Goal: Communication & Community: Answer question/provide support

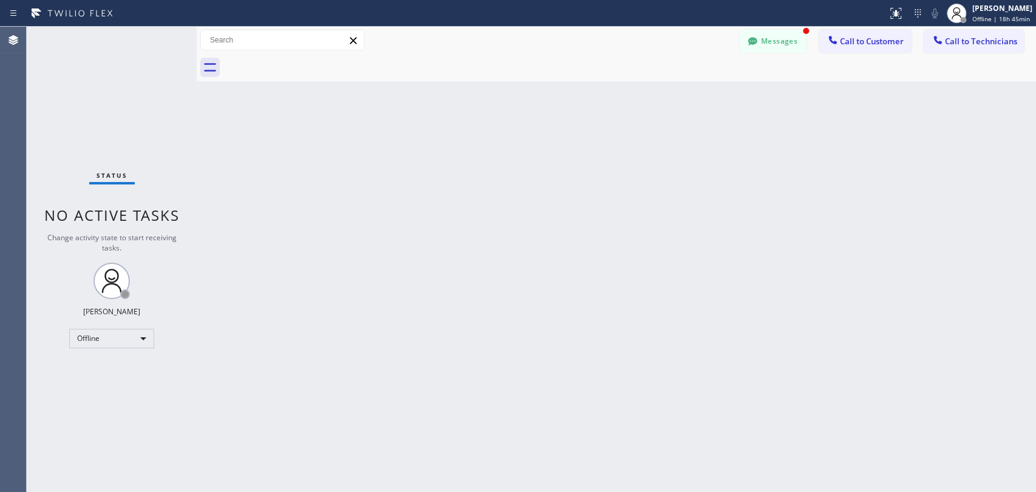
click at [134, 348] on div "Status No active tasks Change activity state to start receiving tasks. [PERSON_…" at bounding box center [112, 260] width 170 height 466
click at [137, 334] on div "Offline" at bounding box center [111, 338] width 85 height 19
click at [120, 380] on li "Unavailable" at bounding box center [111, 384] width 83 height 15
click at [955, 40] on span "Call to Technicians" at bounding box center [981, 41] width 72 height 11
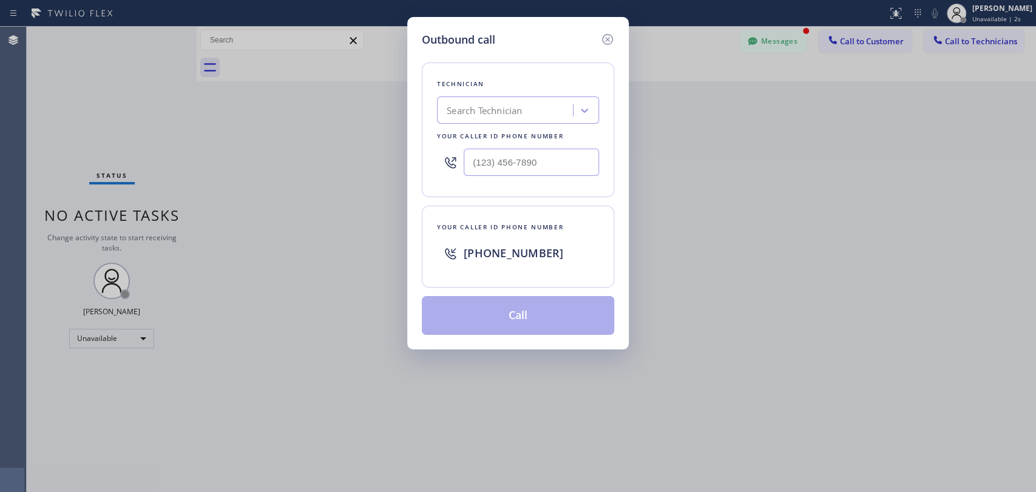
click at [533, 113] on div "Search Technician" at bounding box center [507, 110] width 132 height 21
type input "DENI"
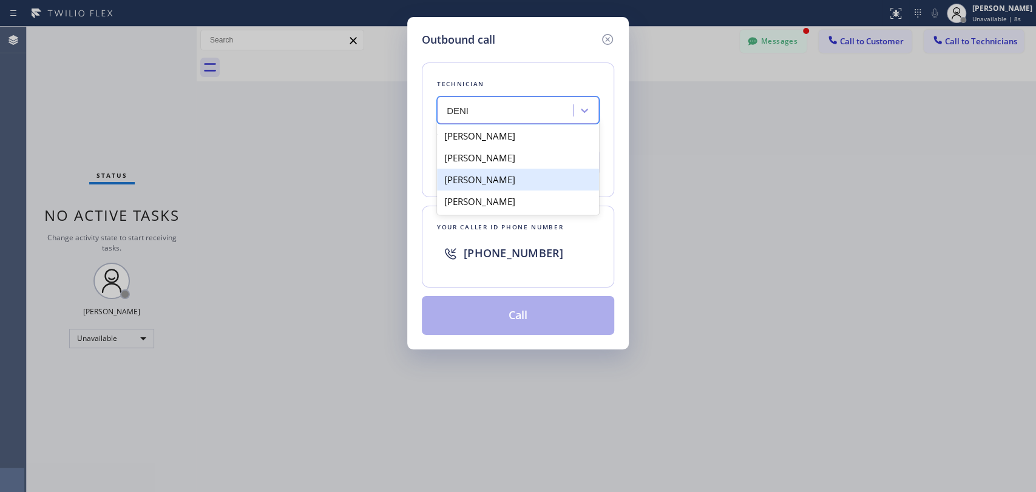
click at [534, 177] on div "[PERSON_NAME]" at bounding box center [518, 180] width 162 height 22
type input "[PHONE_NUMBER]"
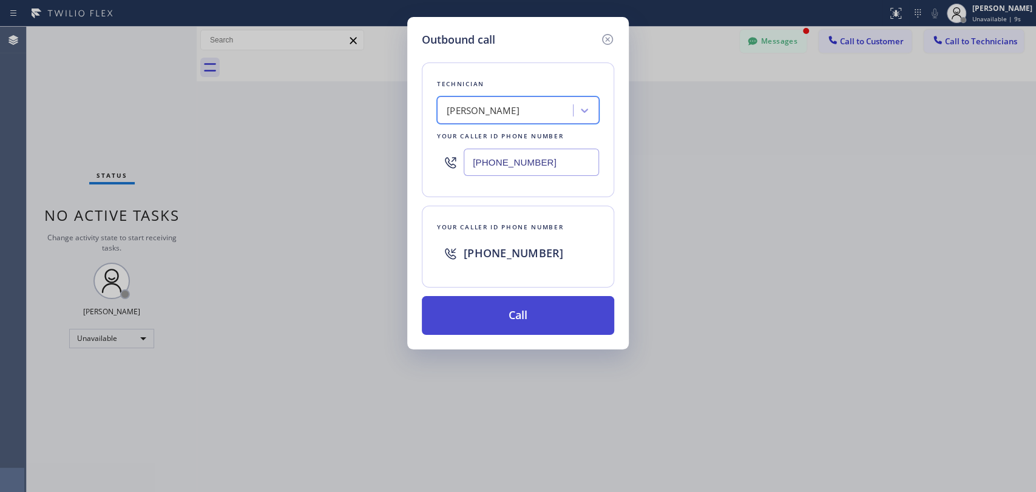
click at [547, 319] on button "Call" at bounding box center [518, 315] width 192 height 39
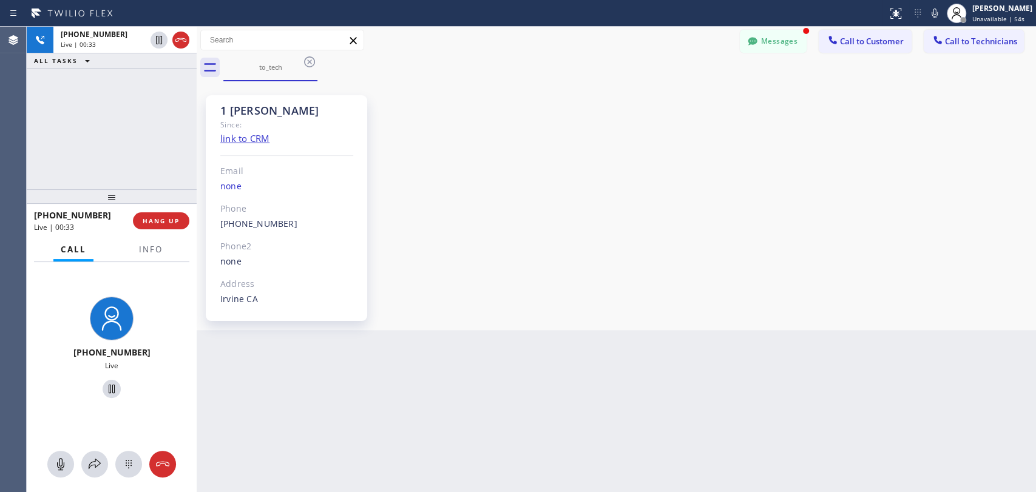
scroll to position [6512, 0]
click at [165, 156] on div "[PHONE_NUMBER] Live | 00:34 ALL TASKS ALL TASKS ACTIVE TASKS TASKS IN WRAP UP" at bounding box center [112, 108] width 170 height 163
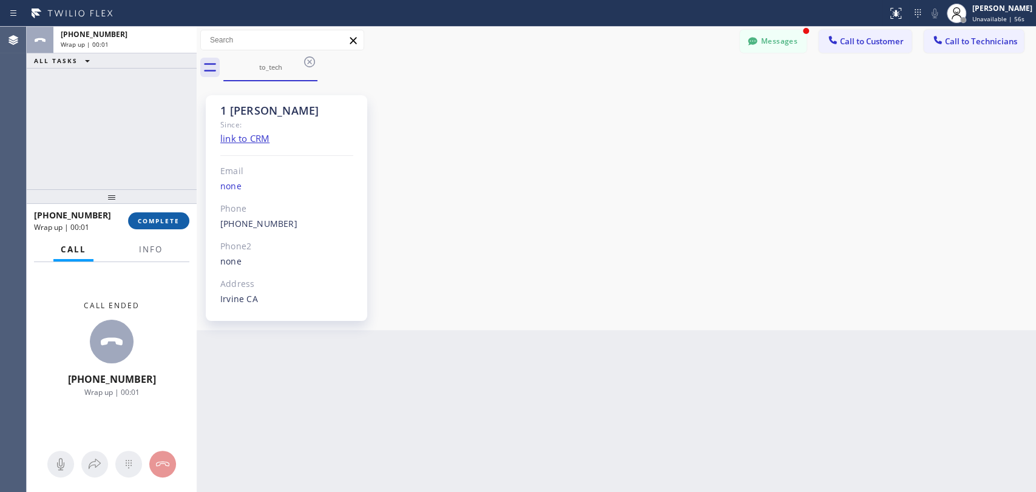
click at [170, 224] on span "COMPLETE" at bounding box center [159, 221] width 42 height 8
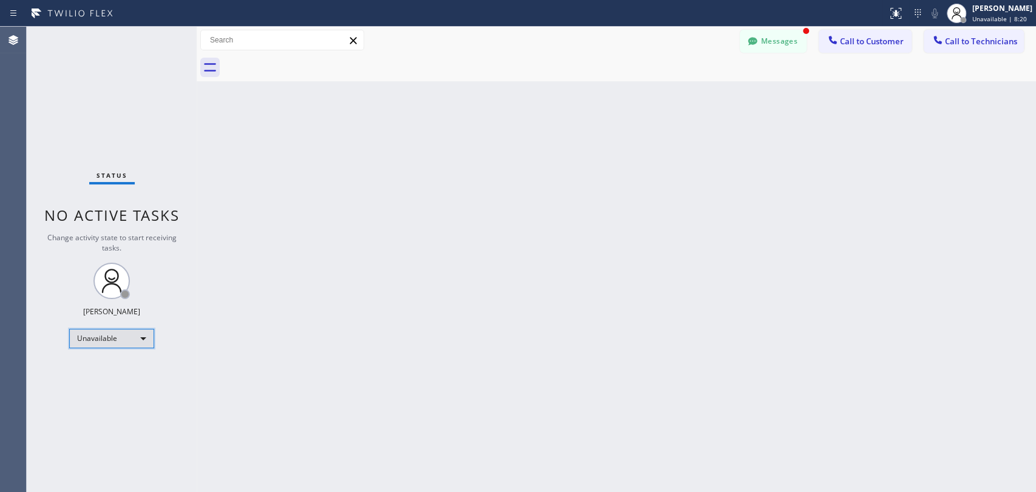
click at [108, 336] on div "Unavailable" at bounding box center [111, 338] width 85 height 19
click at [122, 370] on li "Available" at bounding box center [111, 369] width 83 height 15
click at [946, 42] on span "Call to Technicians" at bounding box center [981, 41] width 72 height 11
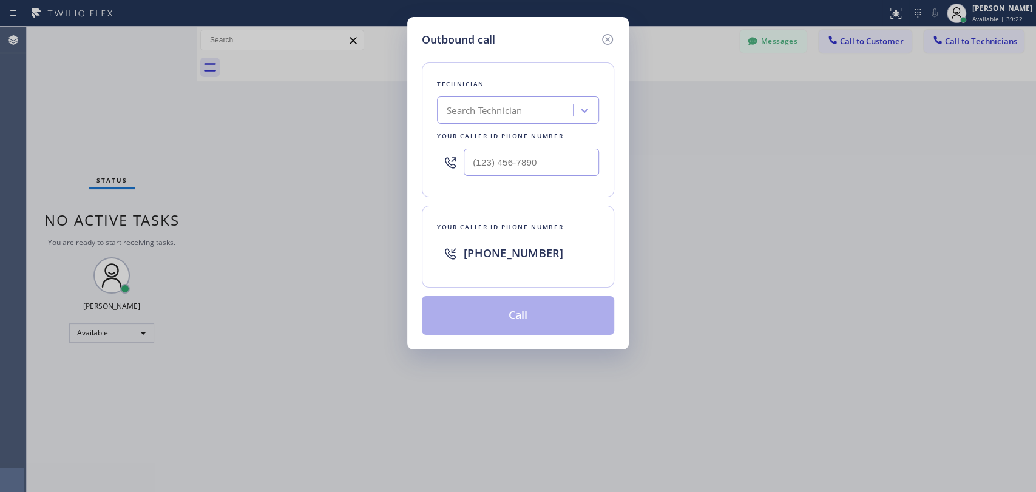
click at [515, 111] on div "Search Technician" at bounding box center [484, 111] width 75 height 14
type input "david"
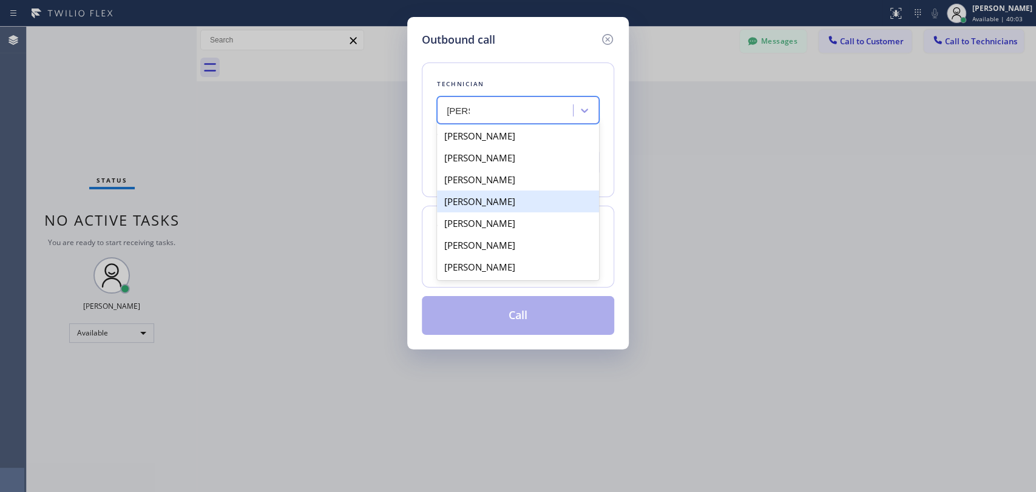
click at [522, 205] on div "David Romero" at bounding box center [518, 202] width 162 height 22
type input "(323) 579-9547"
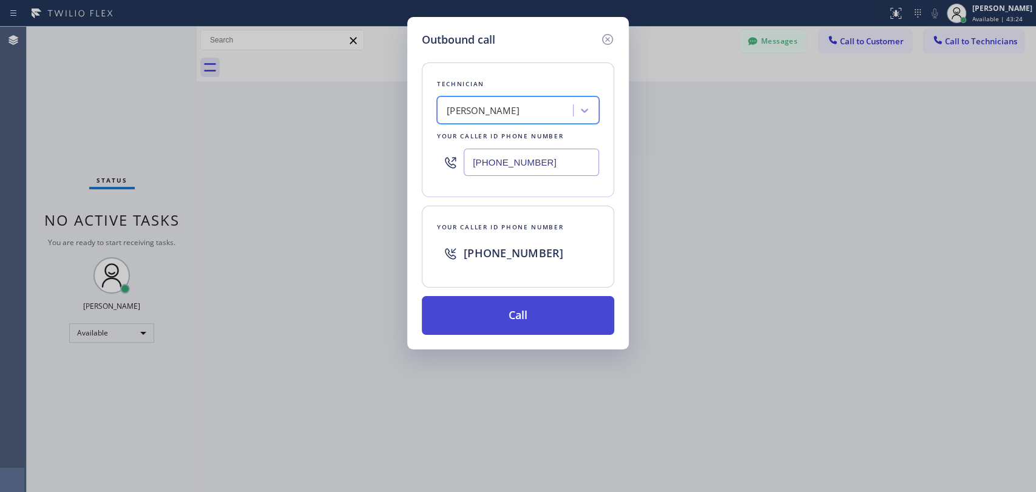
click at [486, 310] on button "Call" at bounding box center [518, 315] width 192 height 39
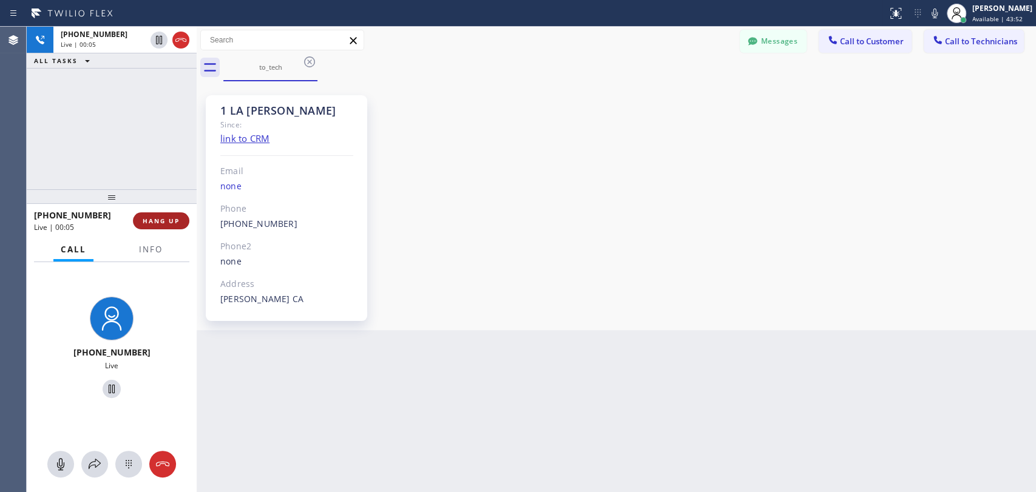
click at [179, 221] on span "HANG UP" at bounding box center [161, 221] width 37 height 8
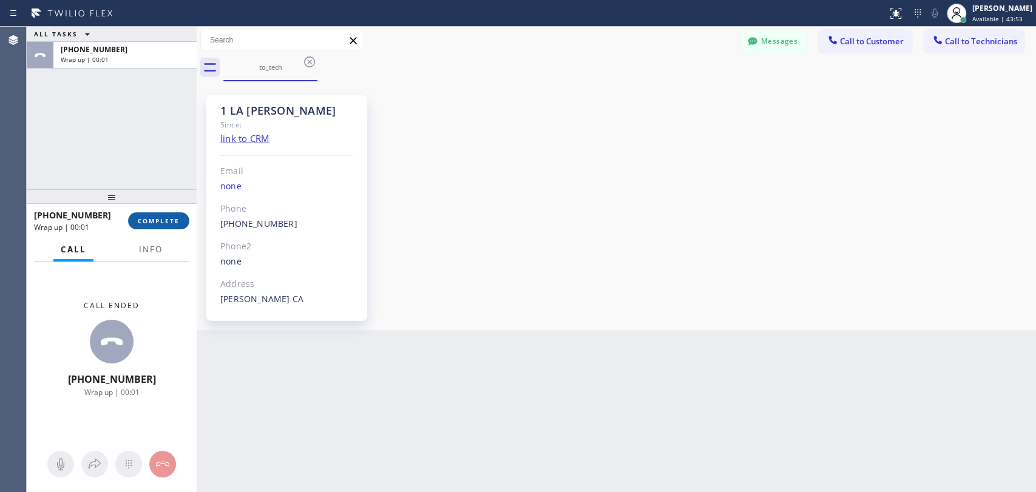
click at [161, 229] on button "COMPLETE" at bounding box center [158, 220] width 61 height 17
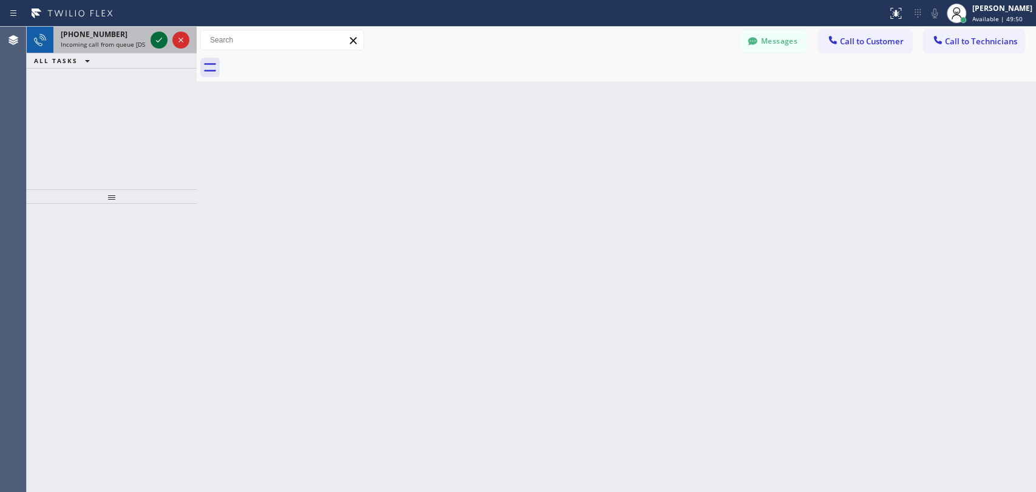
click at [155, 33] on icon at bounding box center [159, 40] width 15 height 15
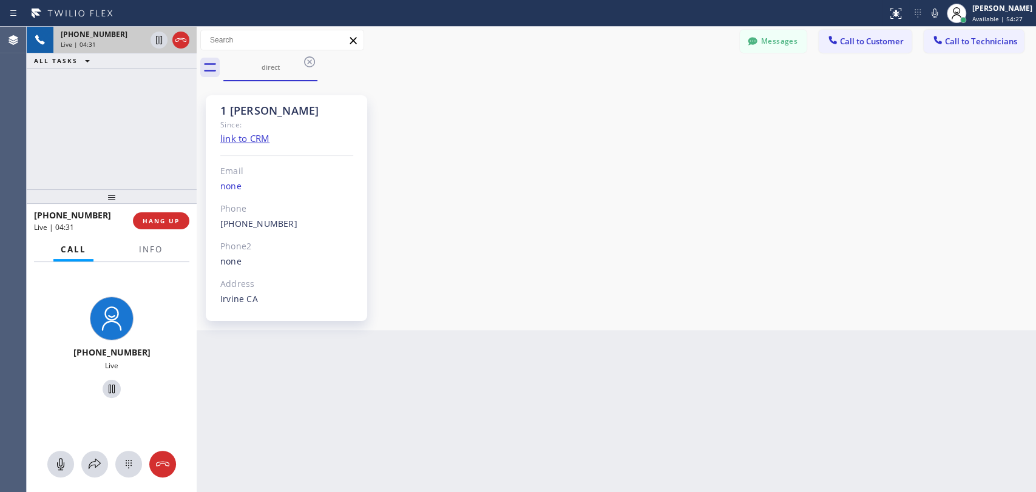
scroll to position [6512, 0]
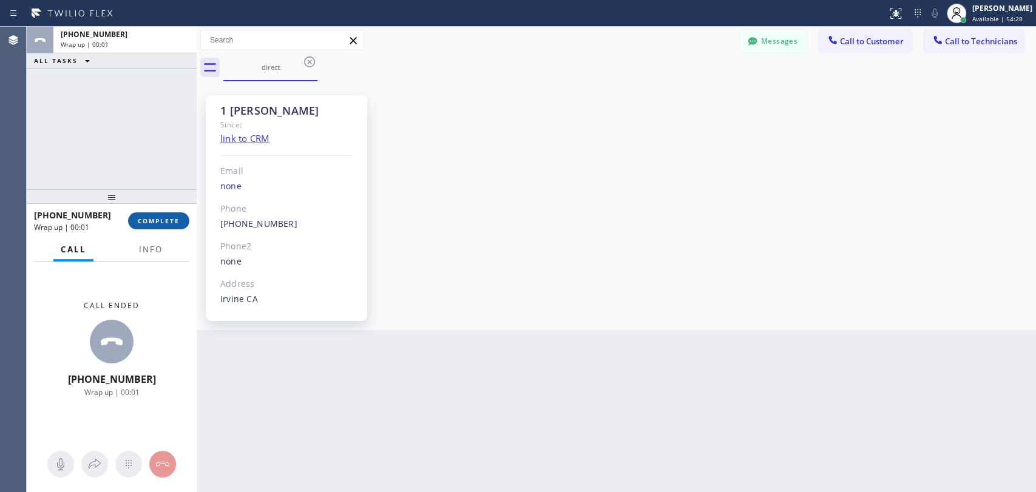
click at [174, 220] on span "COMPLETE" at bounding box center [159, 221] width 42 height 8
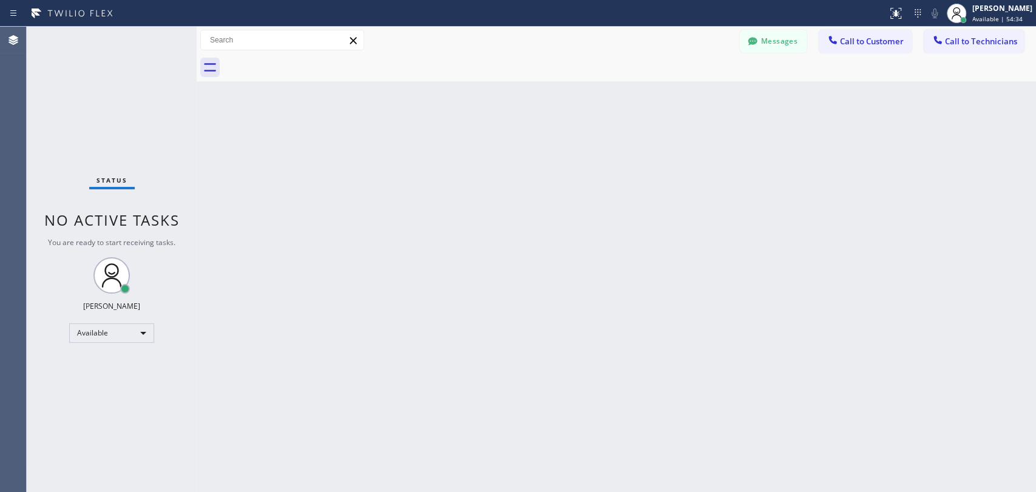
click at [935, 268] on div "Back to Dashboard Change Sender ID Customers Technicians MM Ms Matif 09/18 09:2…" at bounding box center [616, 260] width 839 height 466
click at [943, 212] on div "Back to Dashboard Change Sender ID Customers Technicians MM Ms Matif 09/18 09:2…" at bounding box center [616, 260] width 839 height 466
click at [926, 211] on div "Back to Dashboard Change Sender ID Customers Technicians Select a contact Outbo…" at bounding box center [616, 260] width 839 height 466
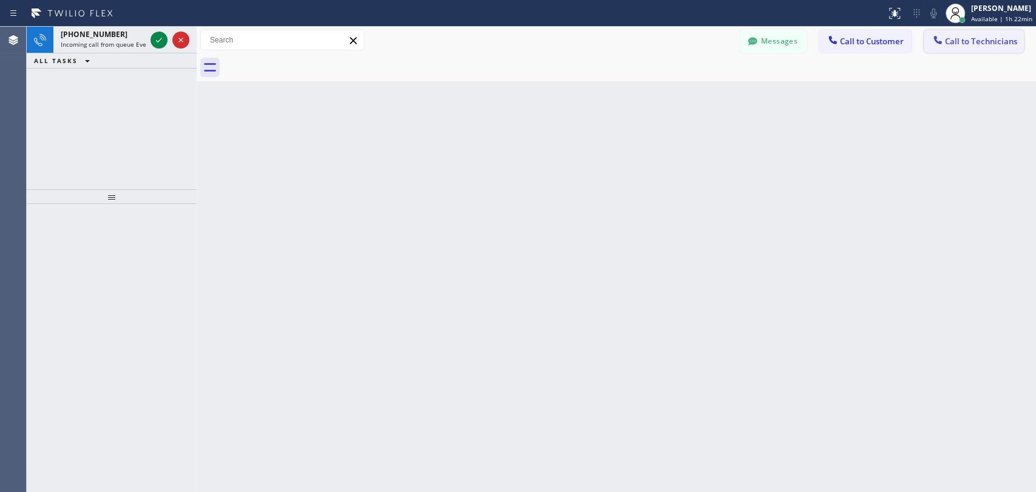
click at [964, 47] on button "Call to Technicians" at bounding box center [974, 41] width 100 height 23
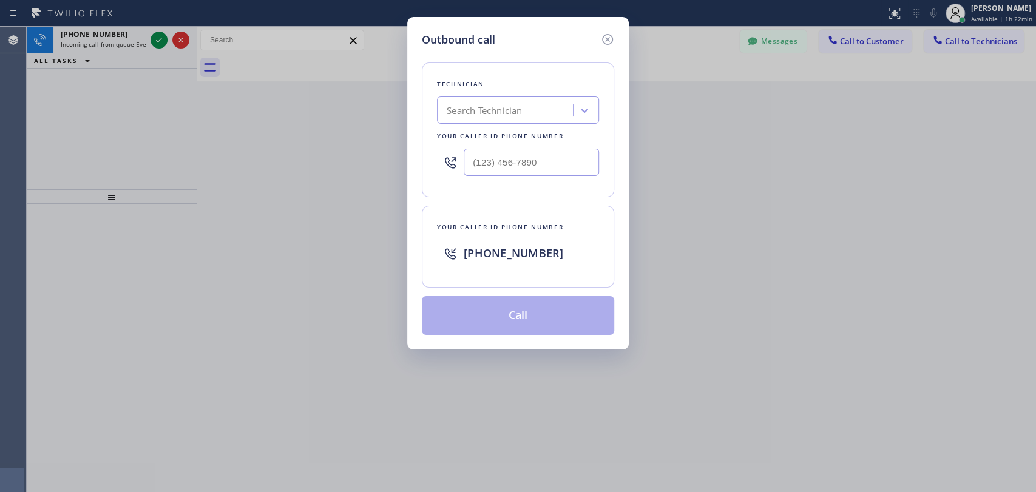
click at [500, 122] on div "Search Technician" at bounding box center [518, 110] width 162 height 27
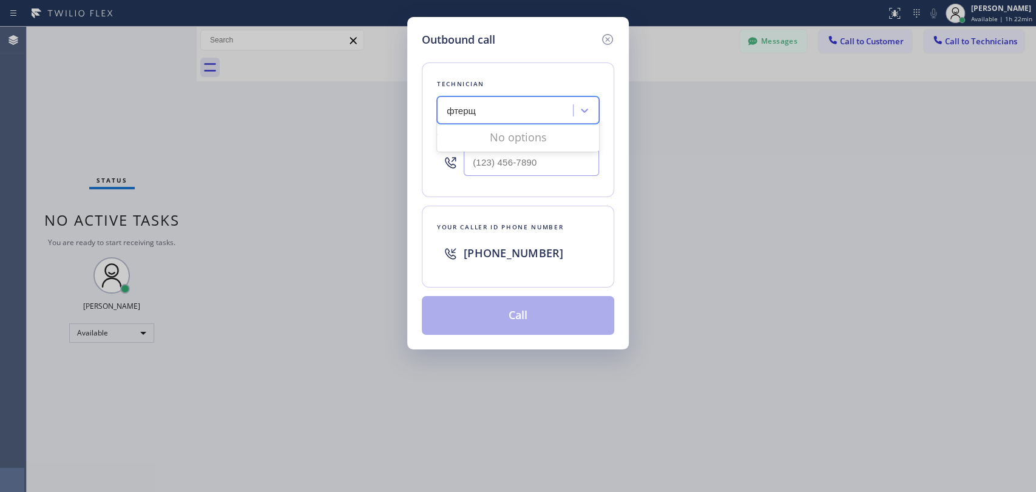
drag, startPoint x: 447, startPoint y: 112, endPoint x: 543, endPoint y: 112, distance: 95.9
click at [543, 112] on div "фтерщ фтерщ" at bounding box center [507, 110] width 132 height 21
type input "antho"
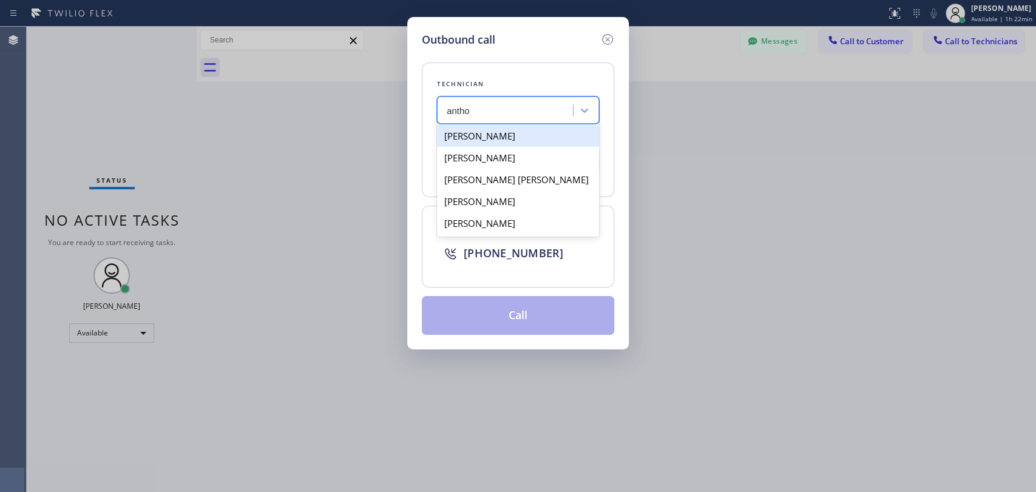
click at [512, 134] on div "Anton Tsykhonya" at bounding box center [518, 136] width 162 height 22
type input "(909) 235-8753"
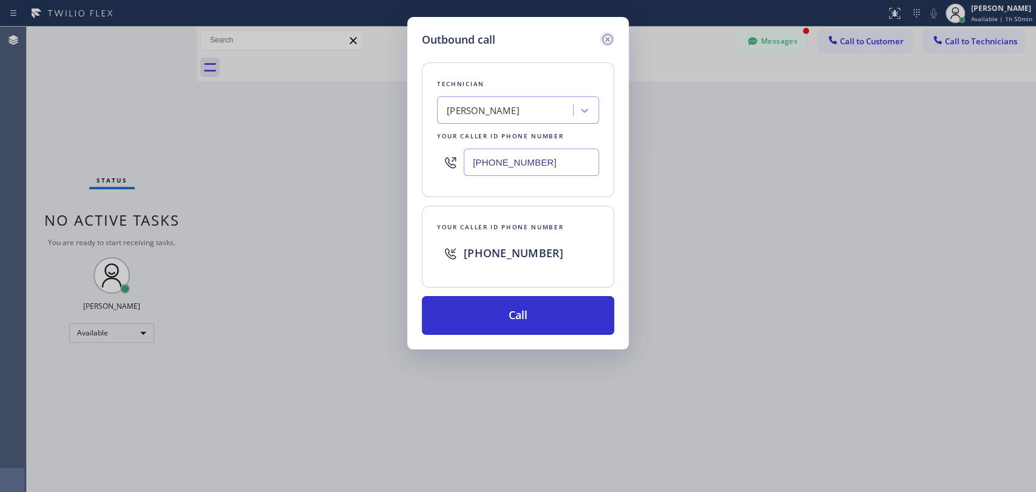
click at [604, 40] on icon at bounding box center [607, 39] width 15 height 15
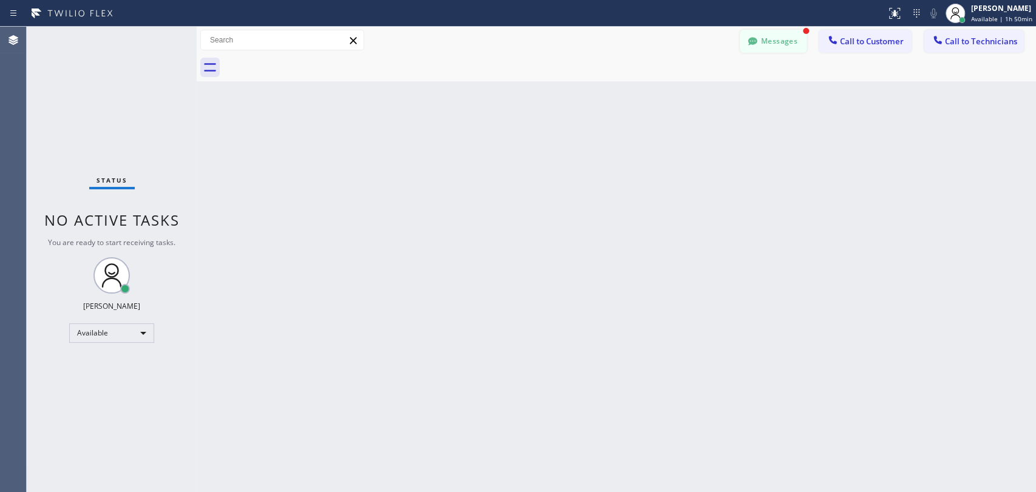
click at [760, 38] on button "Messages" at bounding box center [773, 41] width 67 height 23
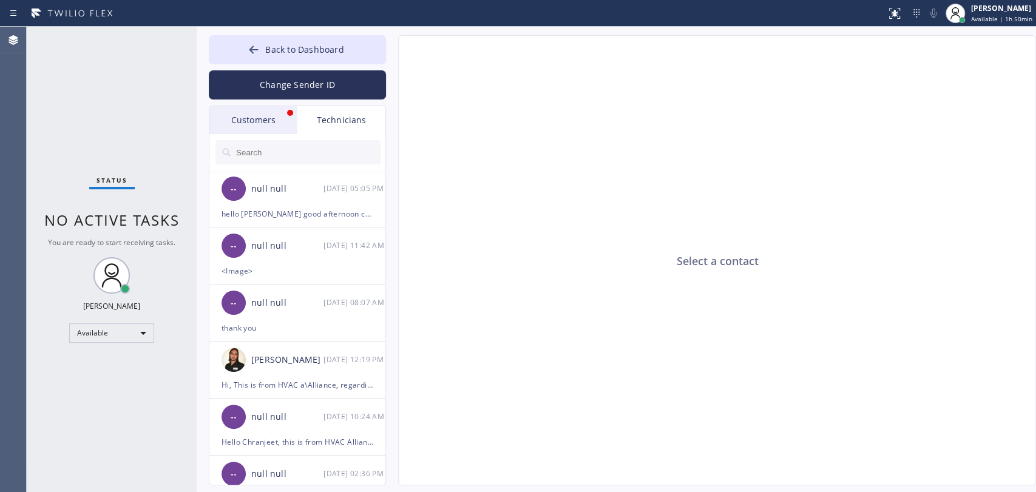
click at [277, 121] on div "Customers" at bounding box center [253, 120] width 88 height 28
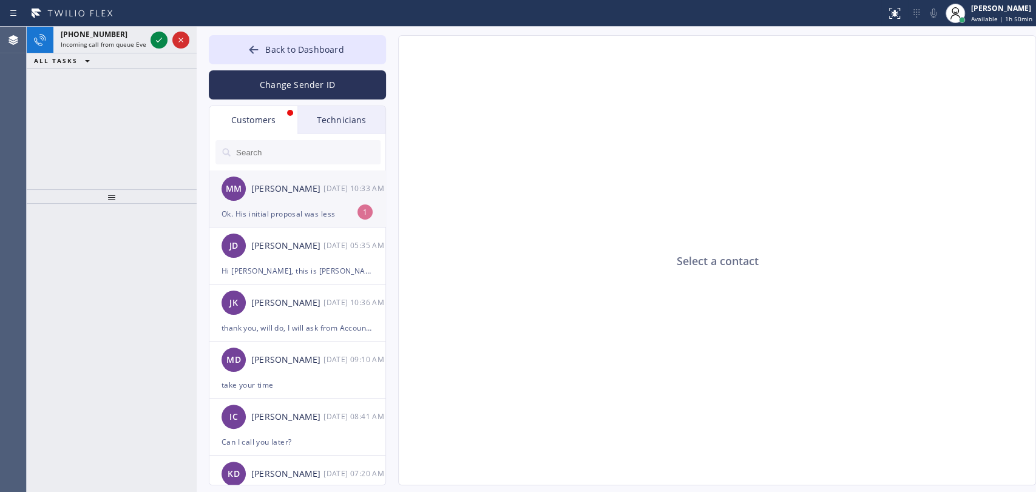
click at [329, 212] on div "Ok. His initial proposal was less" at bounding box center [298, 214] width 152 height 14
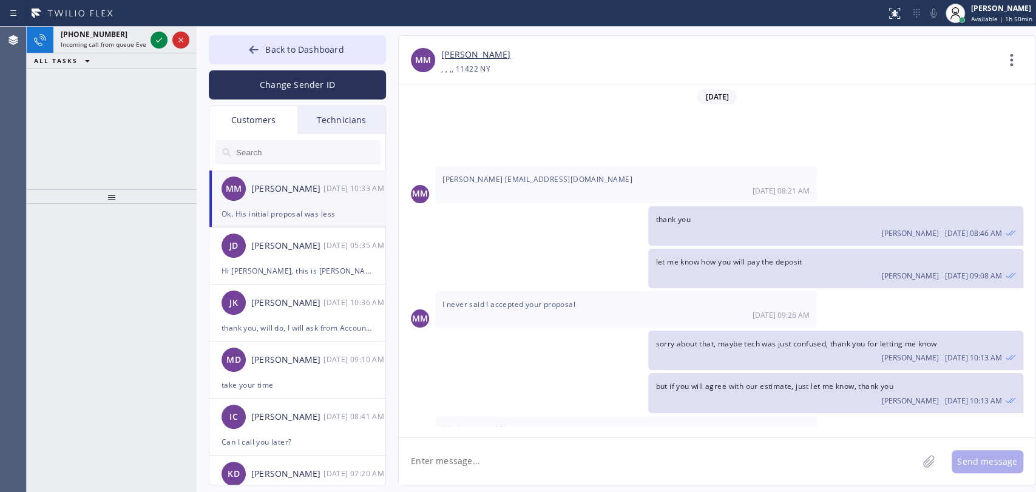
scroll to position [107, 0]
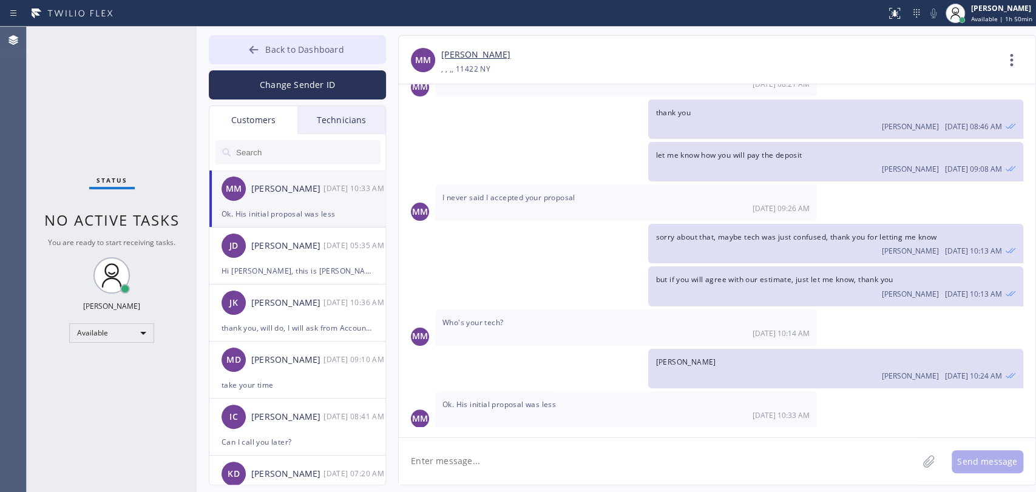
click at [248, 61] on button "Back to Dashboard" at bounding box center [297, 49] width 177 height 29
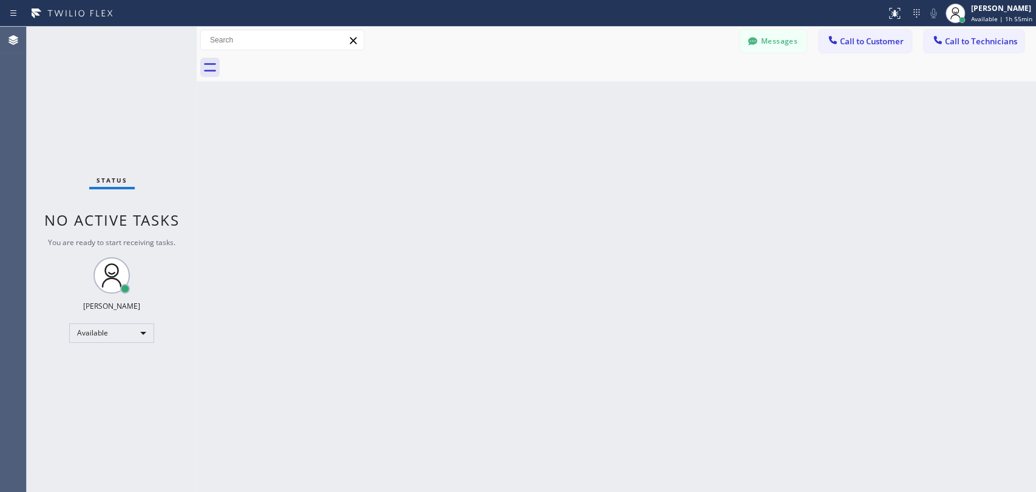
click at [943, 34] on icon at bounding box center [938, 40] width 12 height 12
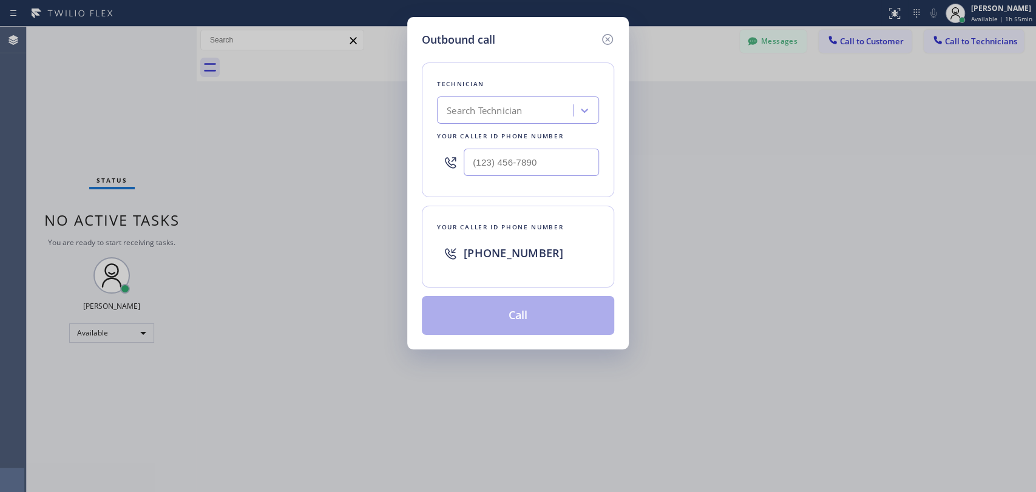
click at [526, 113] on div "Search Technician" at bounding box center [507, 110] width 132 height 21
type input "serg"
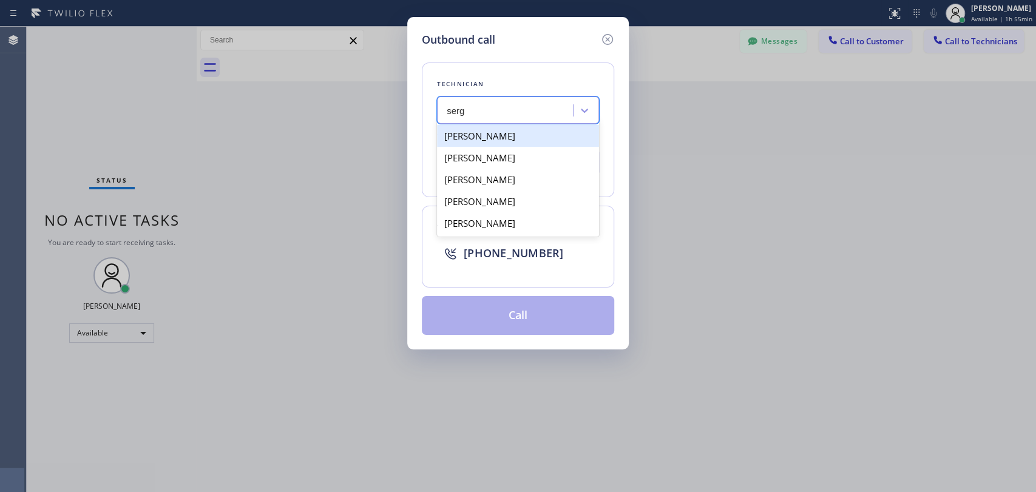
click at [541, 137] on div "[PERSON_NAME]" at bounding box center [518, 136] width 162 height 22
type input "(323) 304-1325"
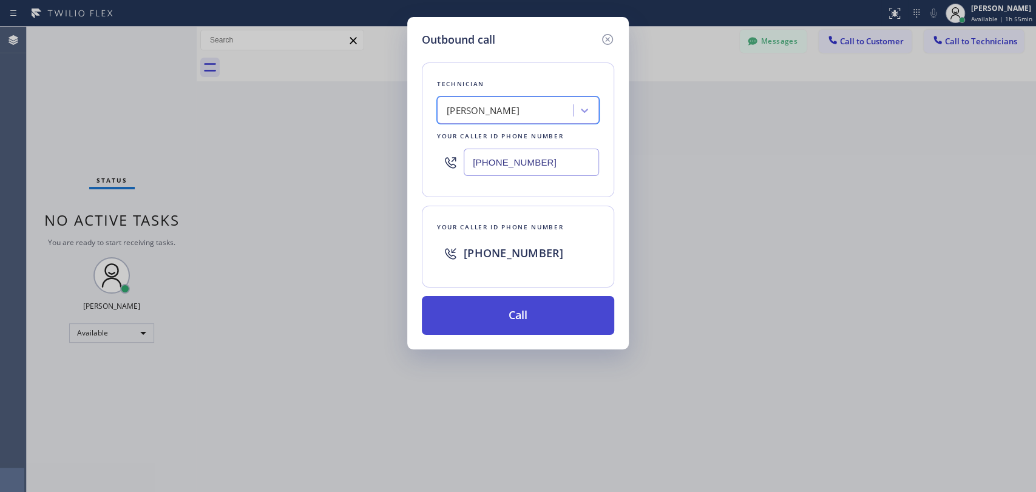
click at [549, 316] on button "Call" at bounding box center [518, 315] width 192 height 39
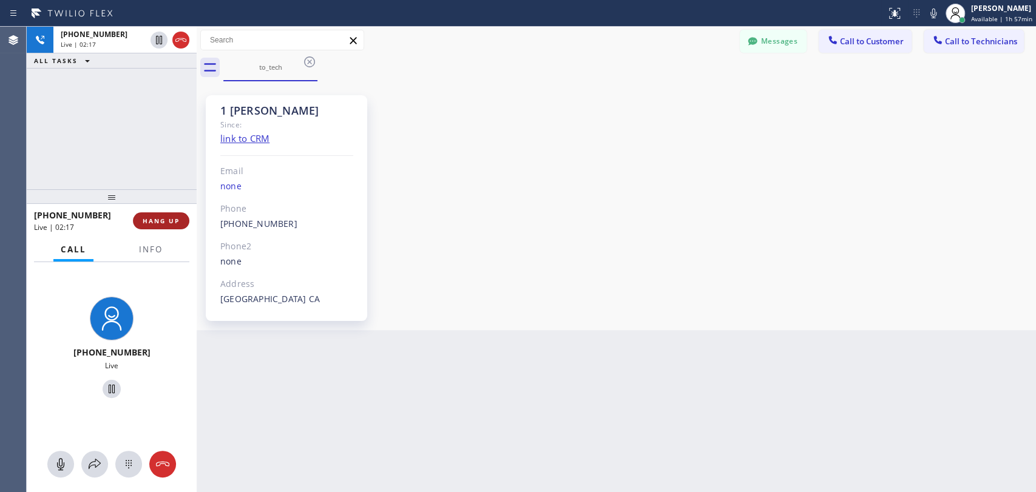
click at [174, 225] on button "HANG UP" at bounding box center [161, 220] width 56 height 17
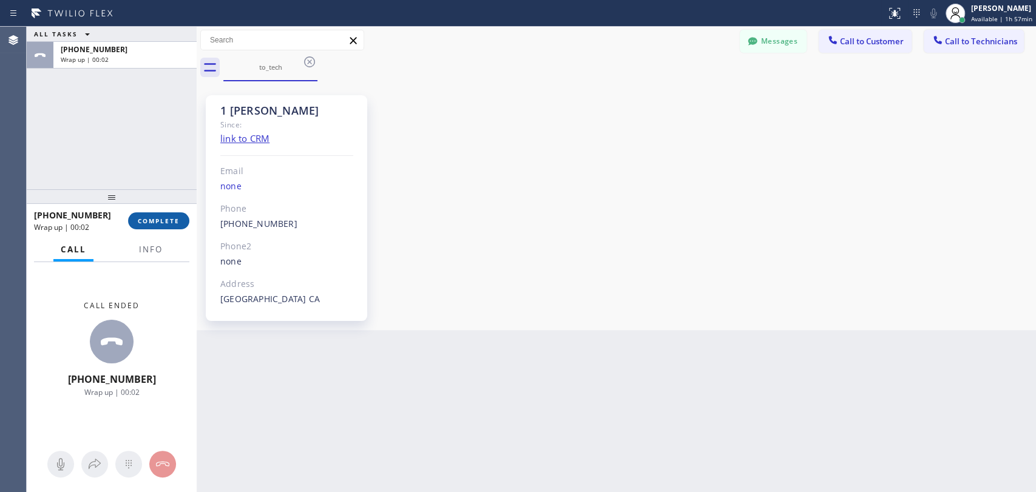
click at [150, 225] on span "COMPLETE" at bounding box center [159, 221] width 42 height 8
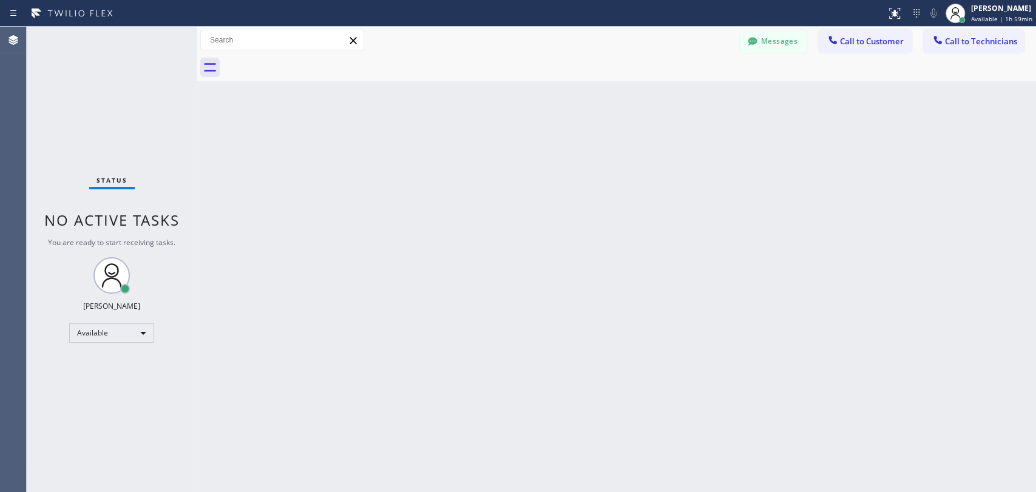
click at [882, 396] on div "Back to Dashboard Change Sender ID Customers Technicians MM Ms Matif 09/18 10:3…" at bounding box center [616, 260] width 839 height 466
